Goal: Obtain resource: Obtain resource

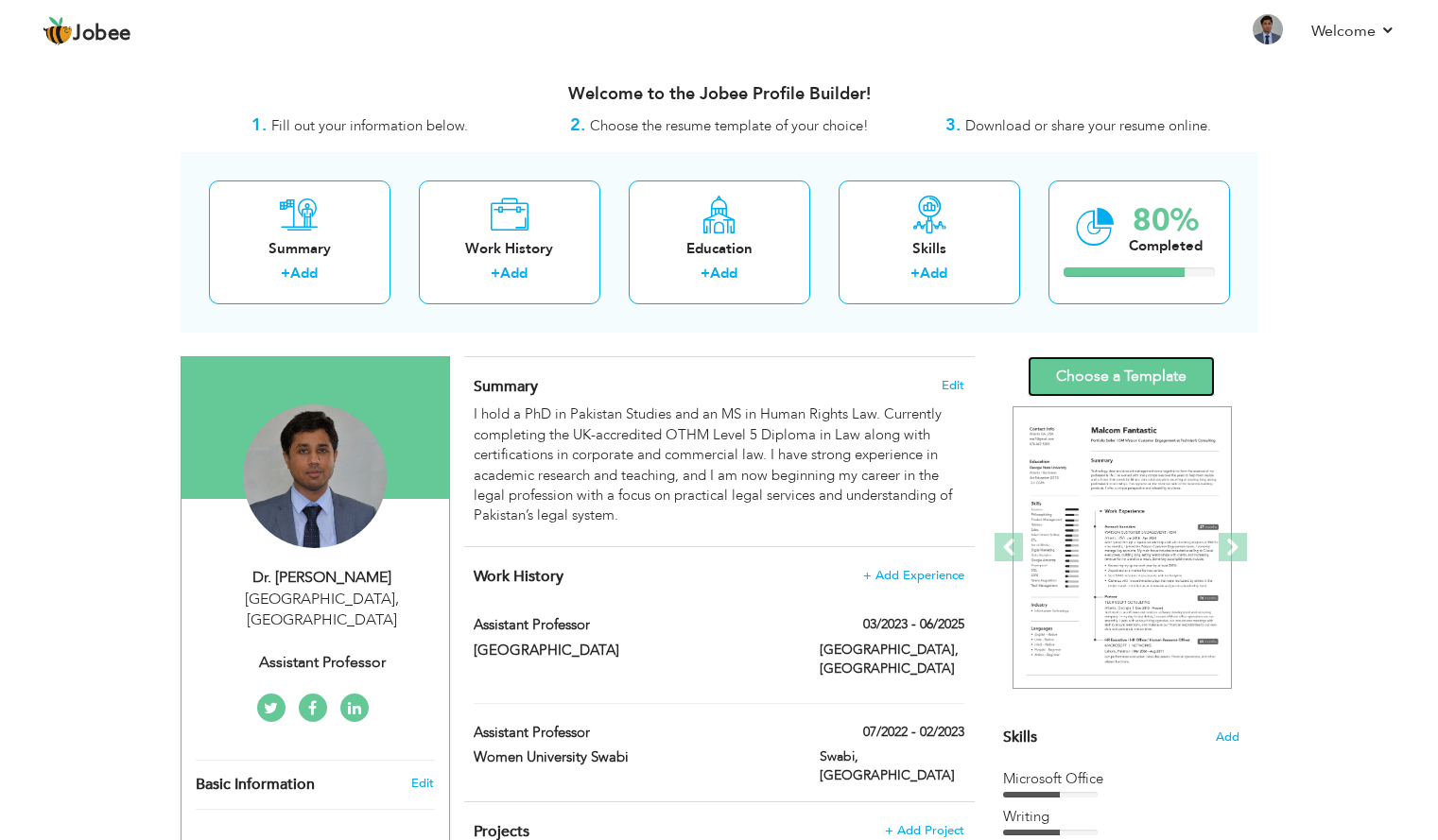
click at [1135, 379] on link "Choose a Template" at bounding box center [1122, 377] width 187 height 41
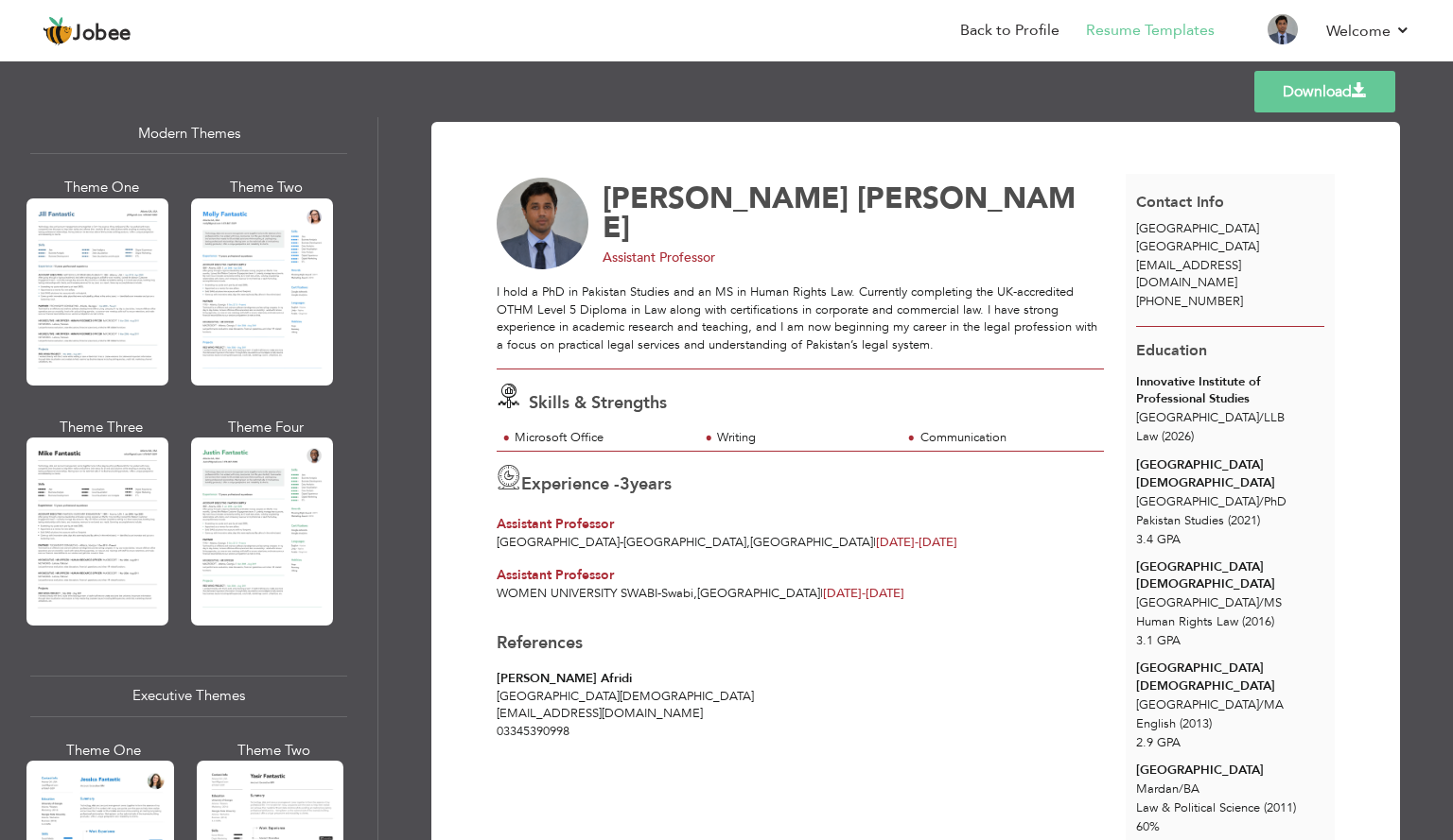
scroll to position [867, 0]
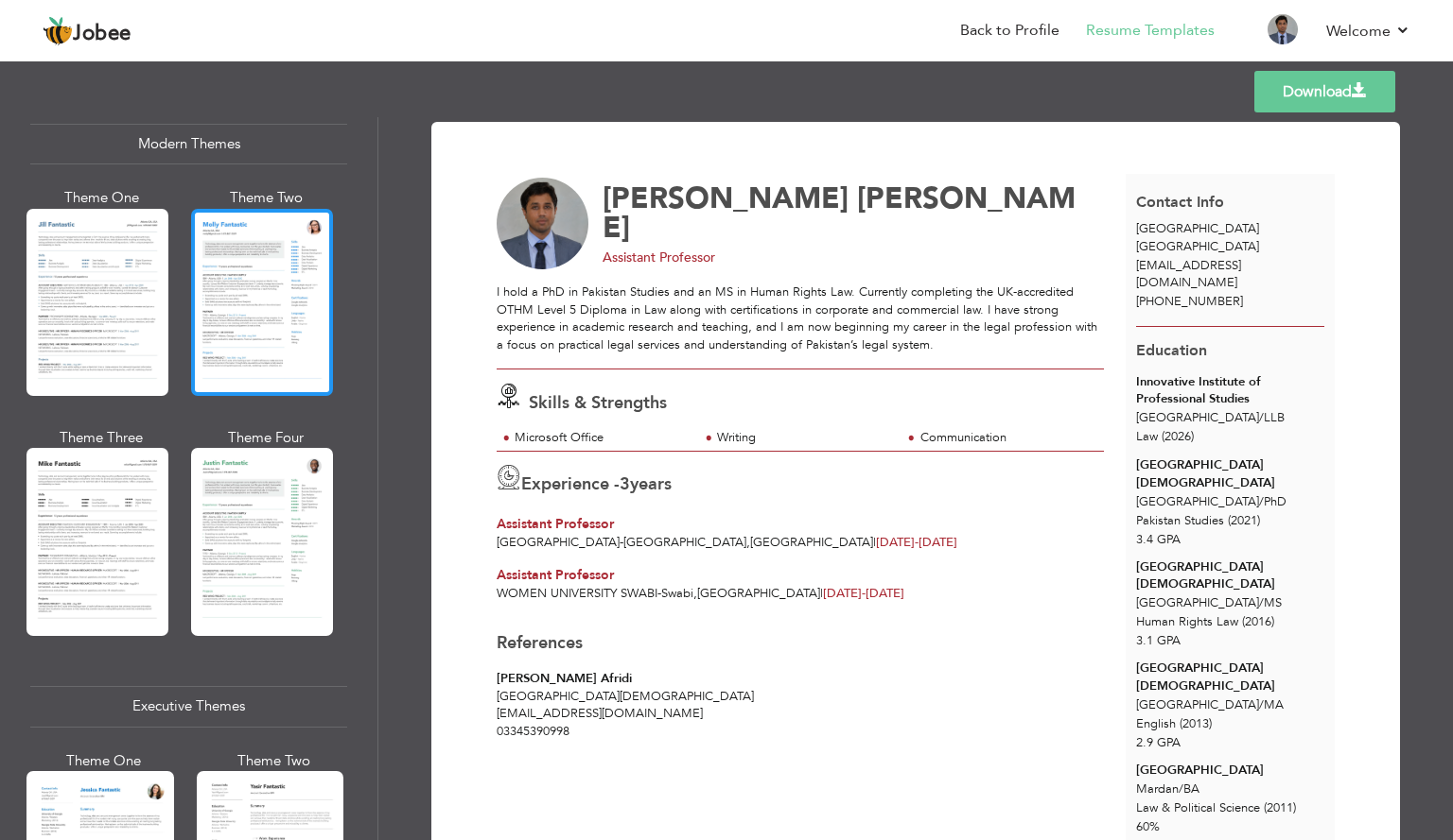
click at [269, 308] on div at bounding box center [261, 303] width 142 height 187
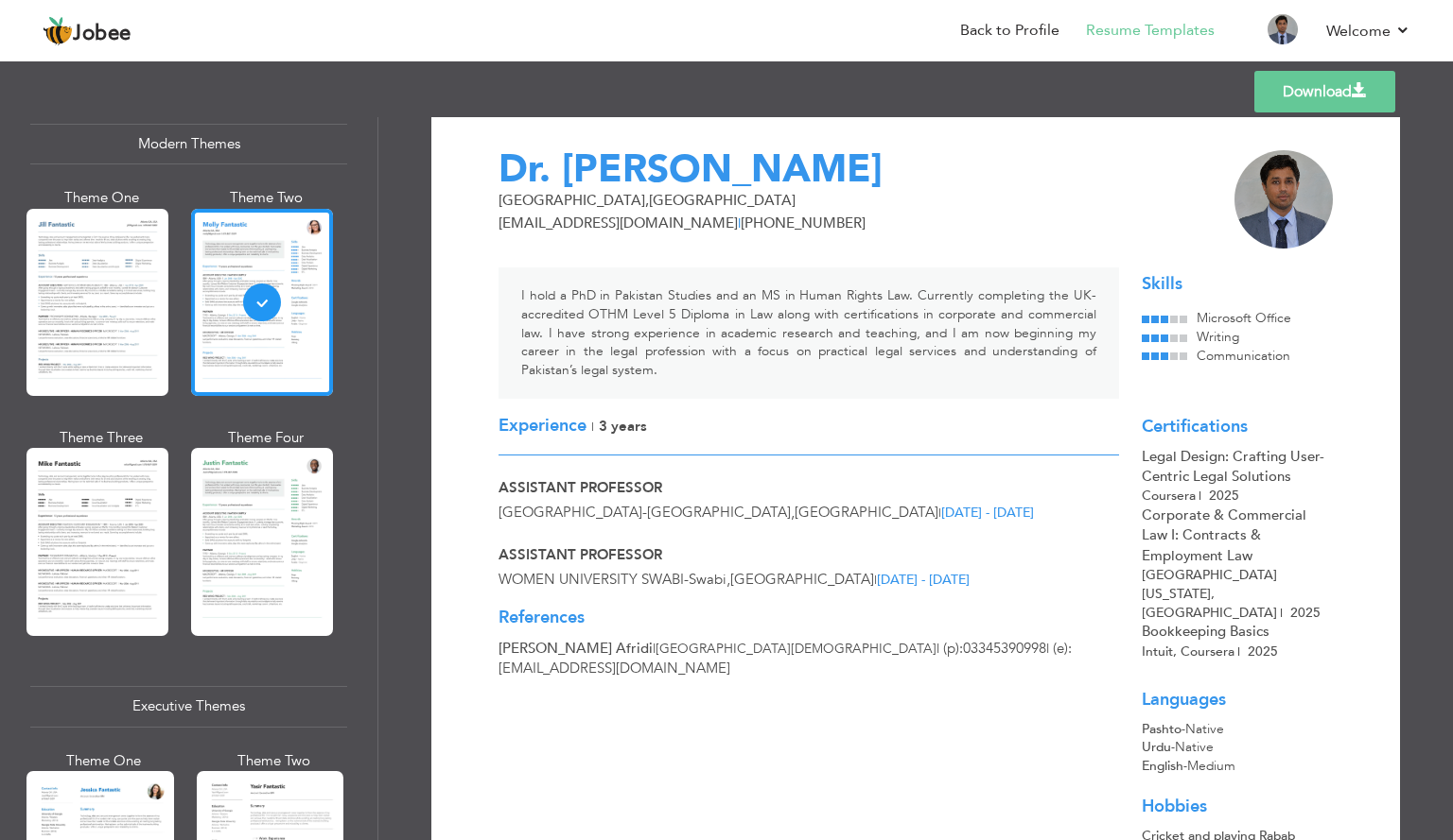
scroll to position [0, 0]
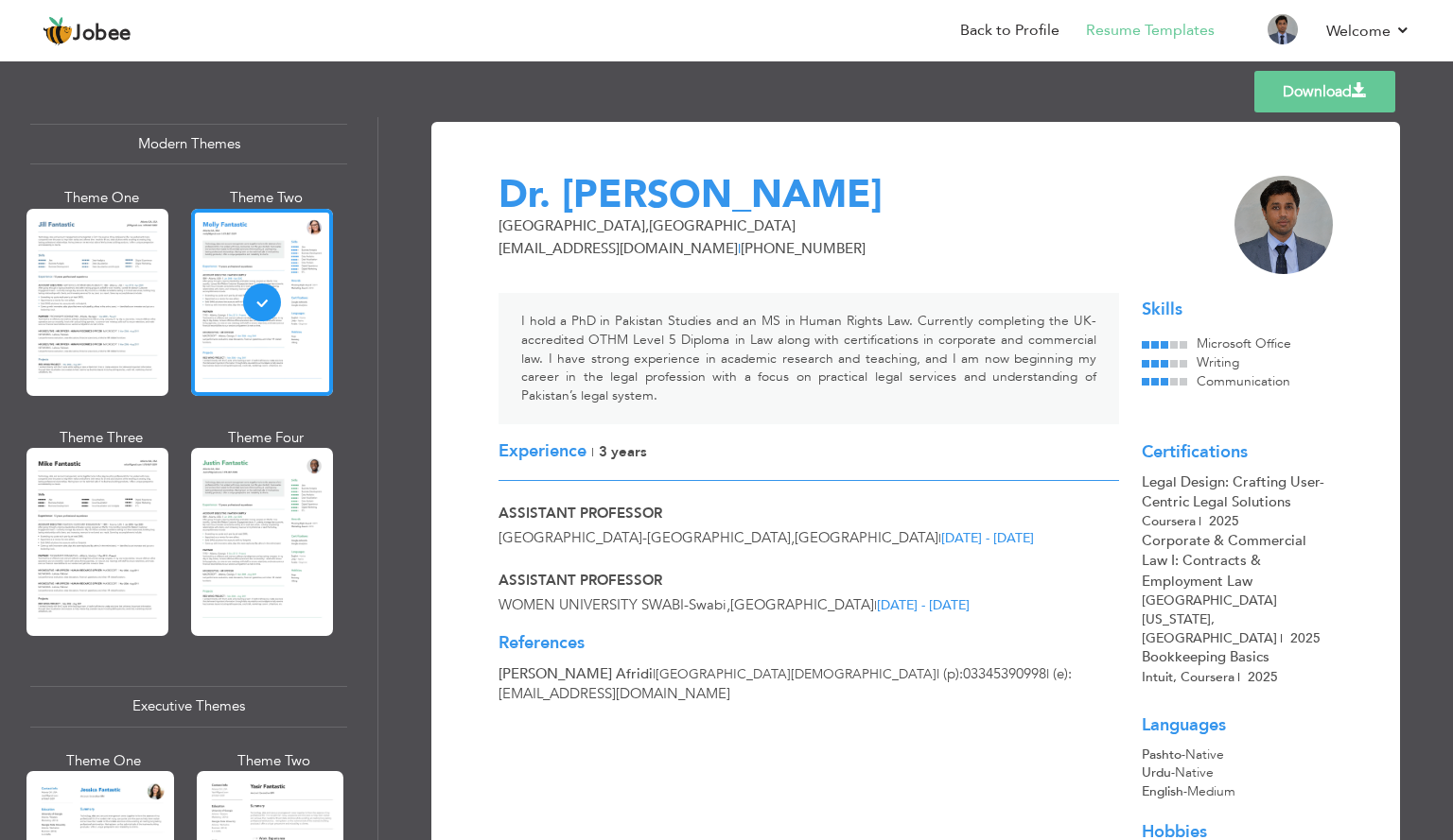
click at [1316, 90] on link "Download" at bounding box center [1325, 92] width 141 height 41
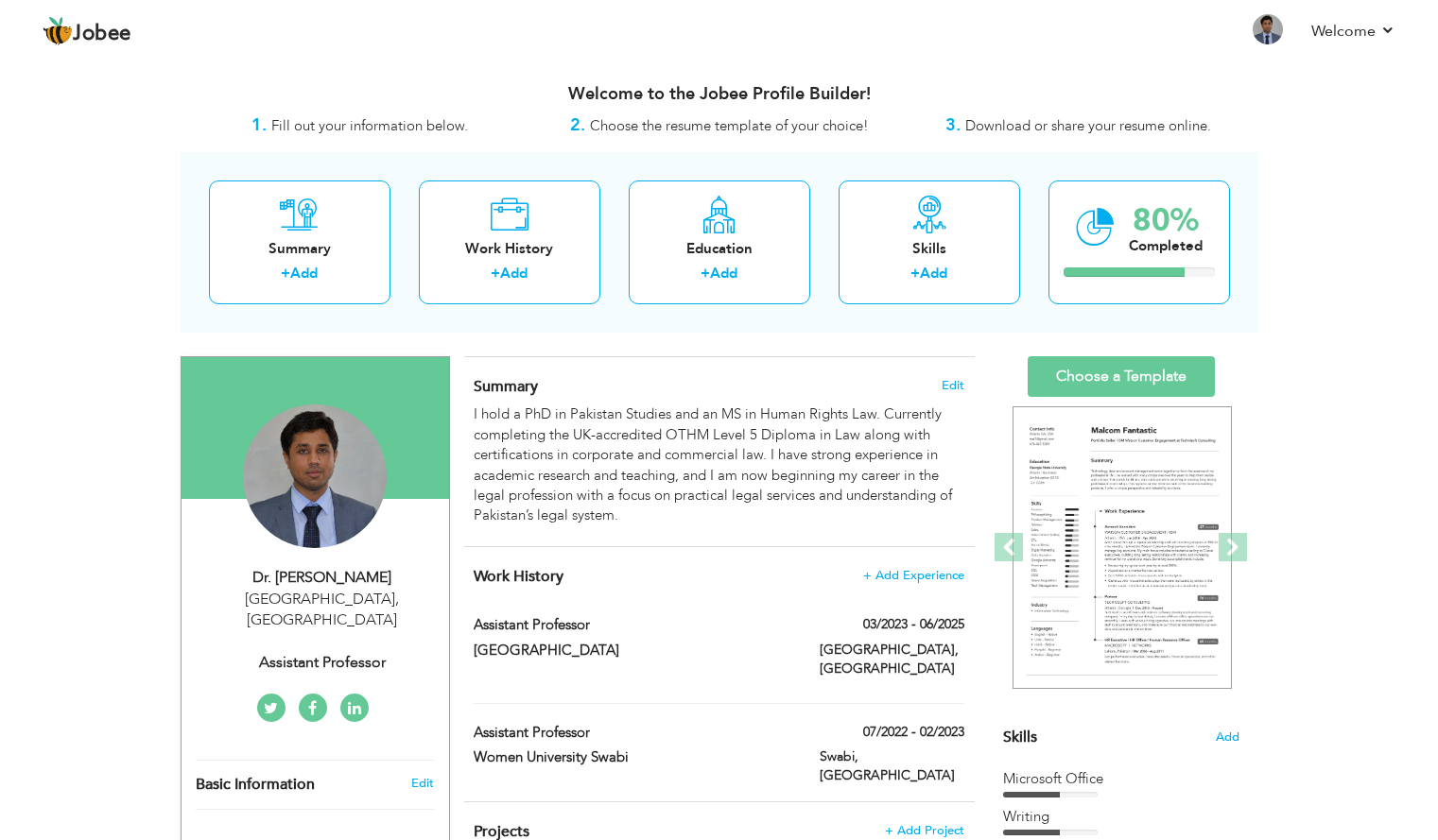
click at [333, 579] on div "Dr. Muhammad Adil" at bounding box center [322, 578] width 254 height 22
select select "number:166"
select select "number:5"
type input "Assistant Professor"
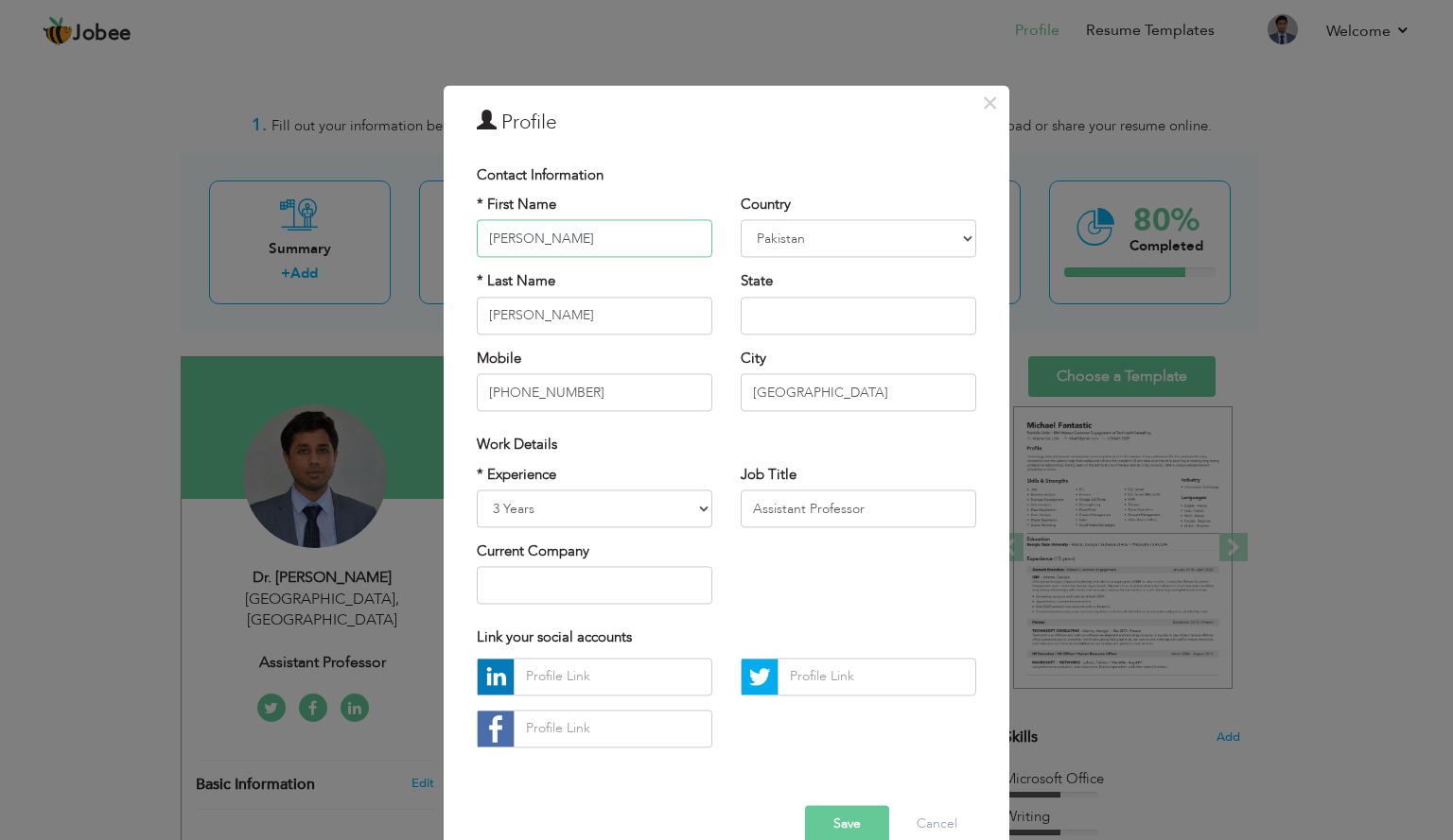
click at [504, 234] on input "Dr. Muhammad" at bounding box center [594, 238] width 235 height 38
type input "Muhammad"
click at [831, 827] on button "Save" at bounding box center [846, 824] width 84 height 38
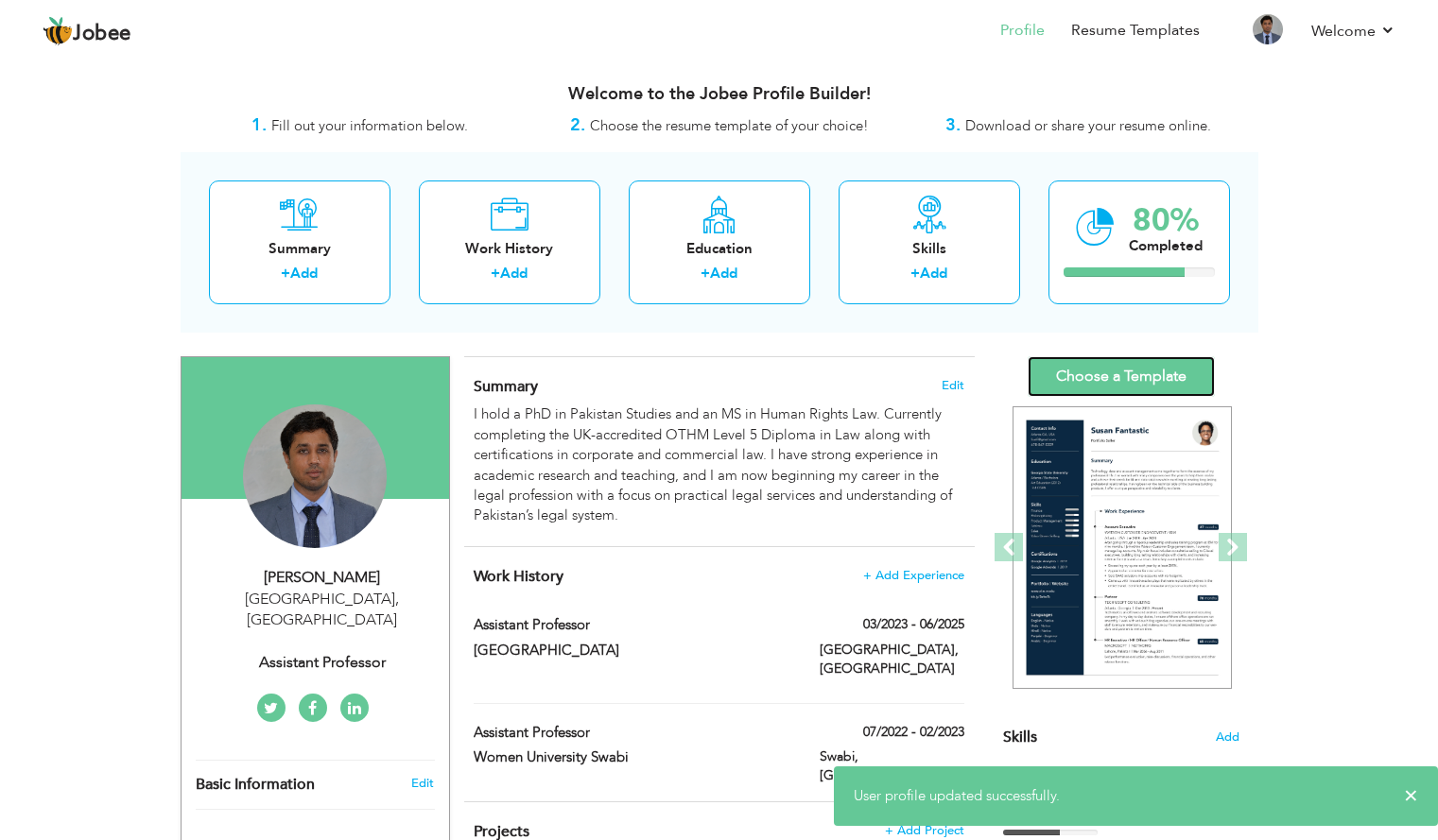
click at [1062, 371] on link "Choose a Template" at bounding box center [1122, 377] width 187 height 41
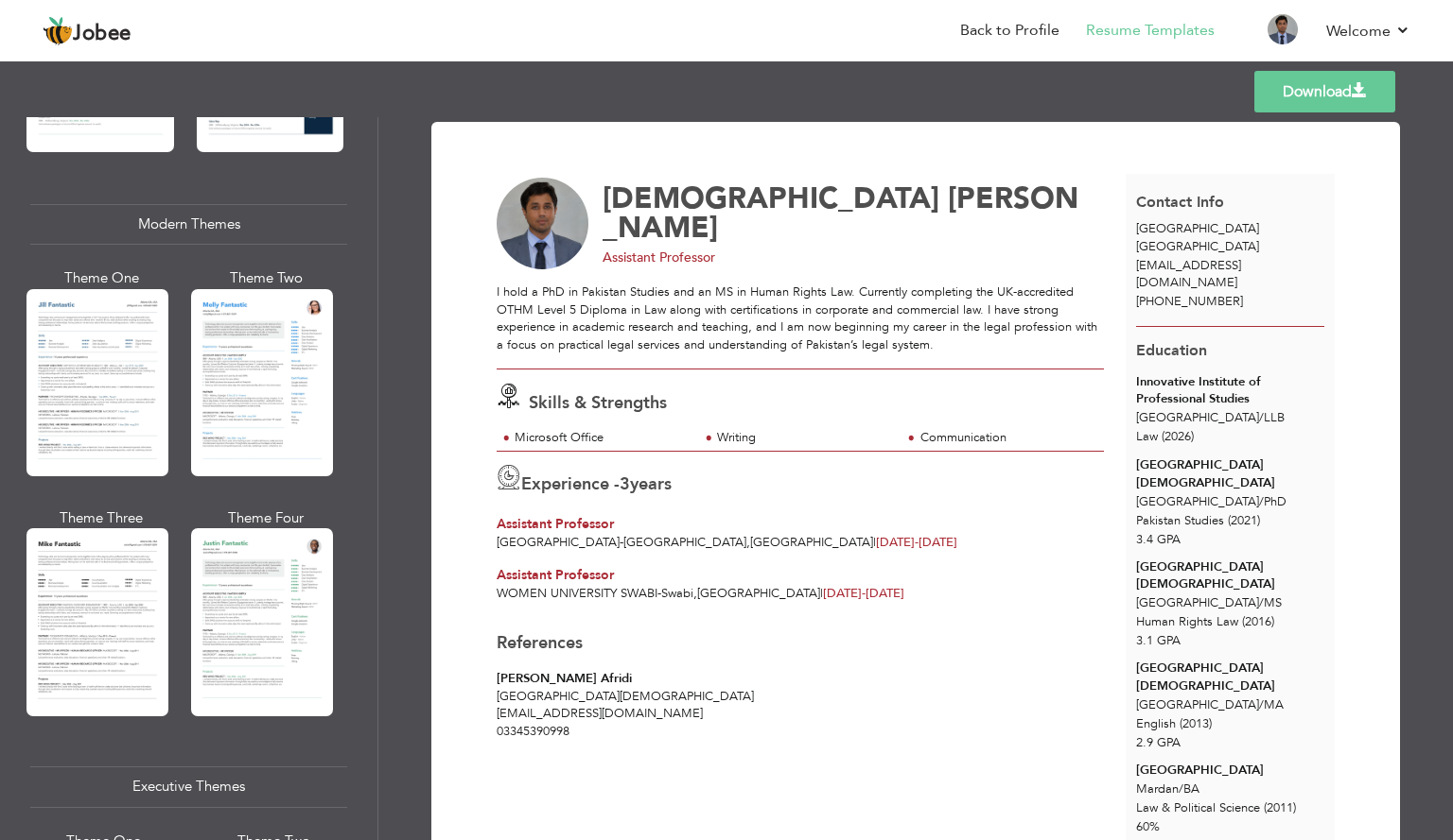
scroll to position [897, 0]
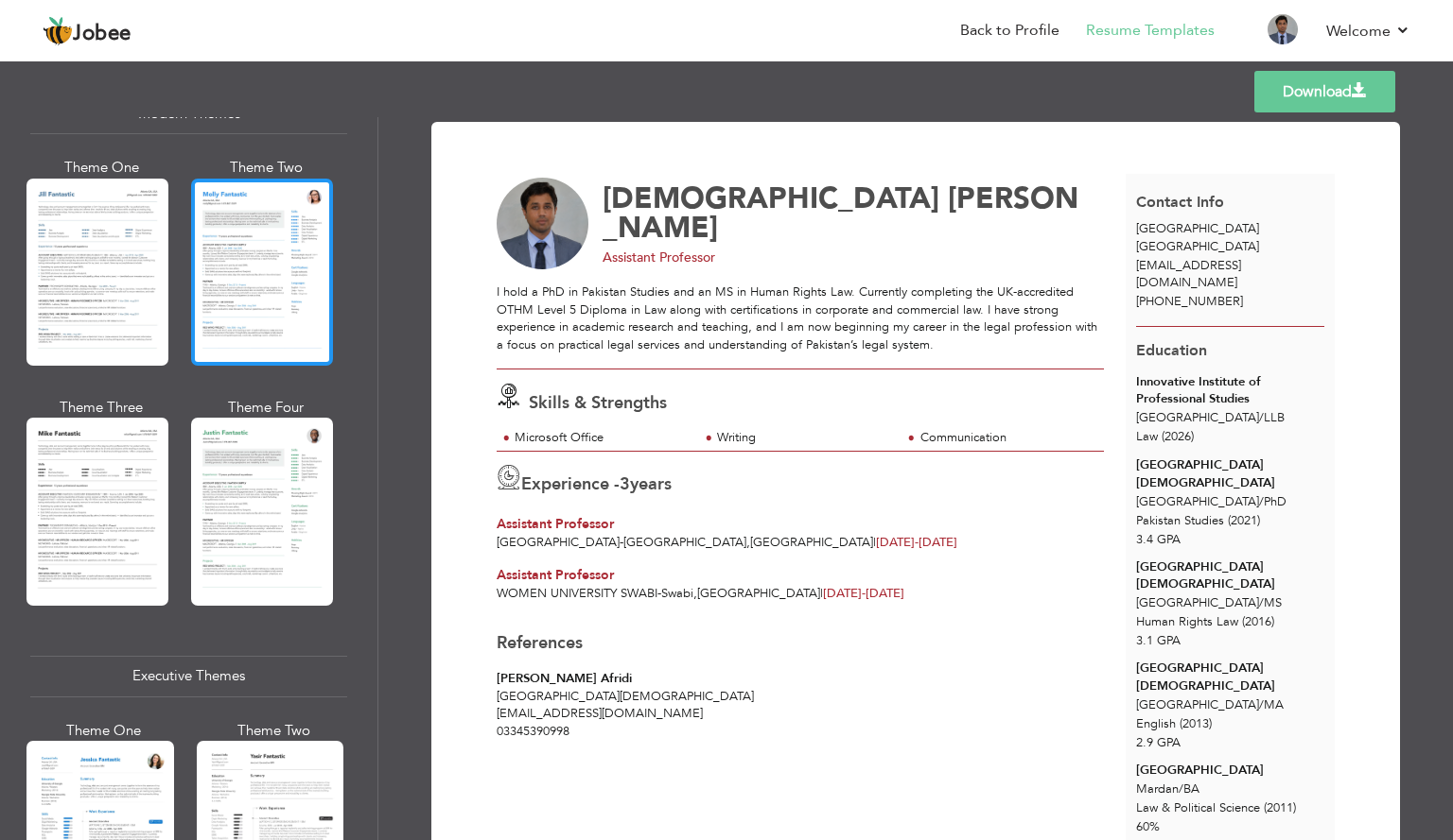
click at [270, 296] on div at bounding box center [261, 272] width 142 height 187
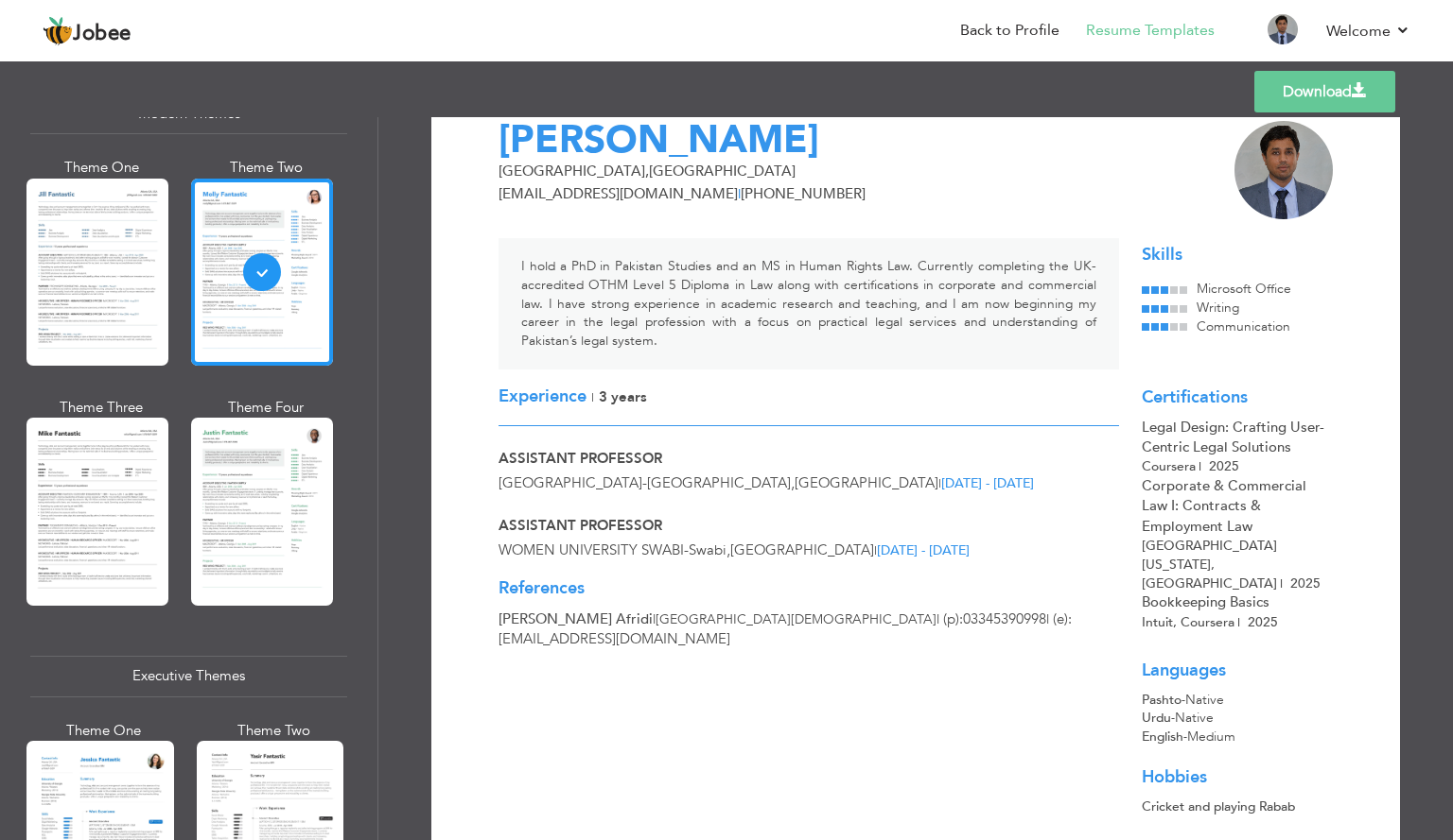
scroll to position [0, 0]
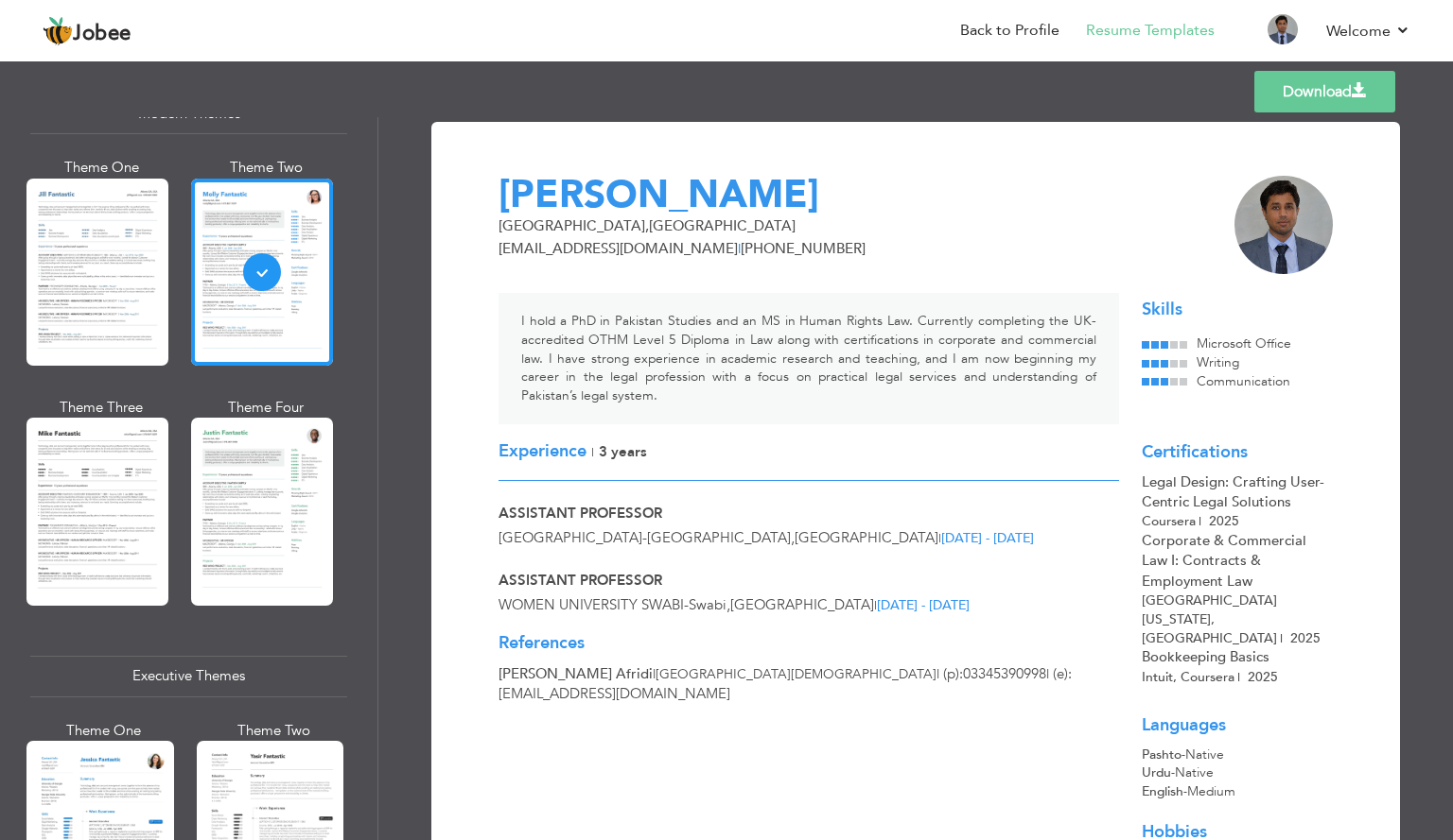
click at [1335, 113] on div "Templates Download" at bounding box center [726, 92] width 1453 height 61
click at [1329, 87] on link "Download" at bounding box center [1325, 92] width 141 height 41
